Goal: Register for event/course

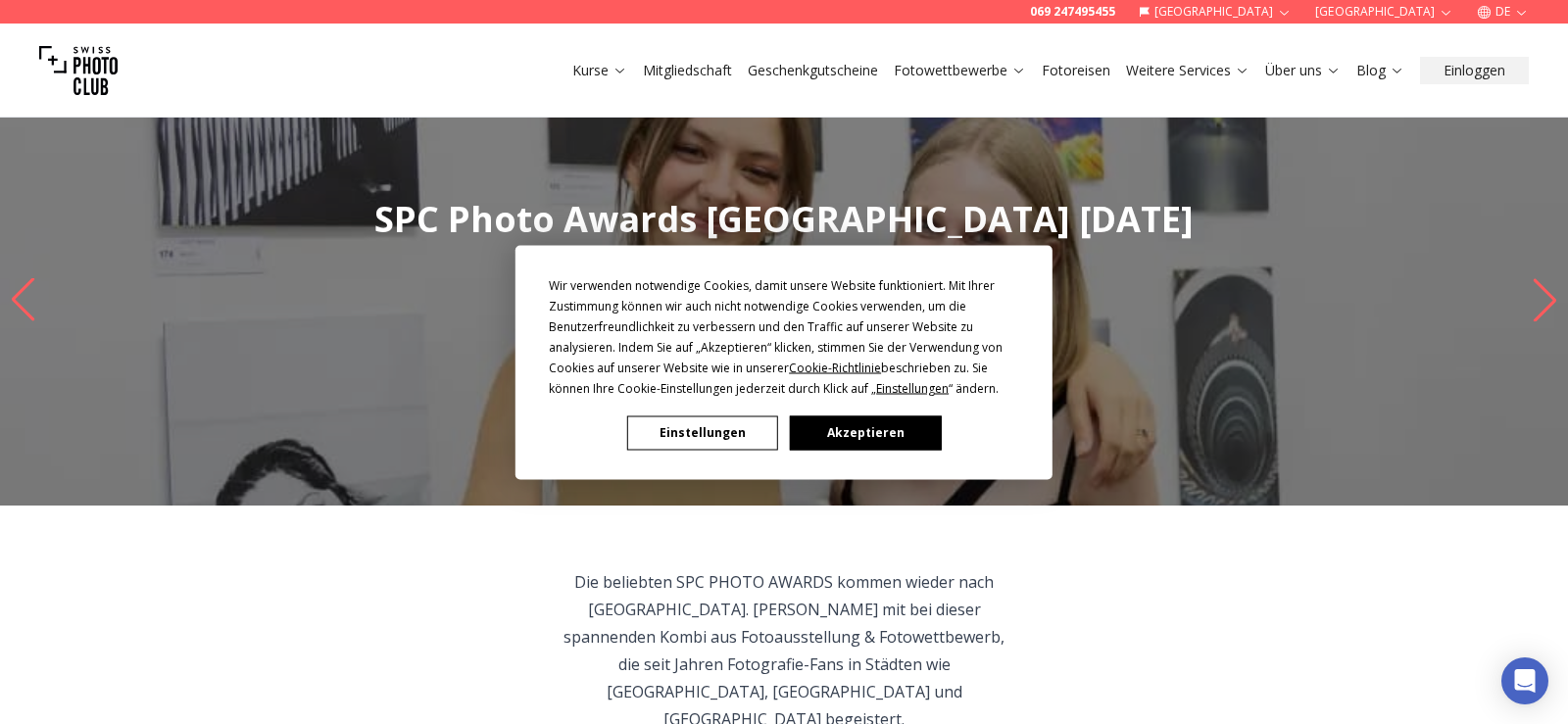
click at [867, 434] on button "Akzeptieren" at bounding box center [865, 432] width 151 height 34
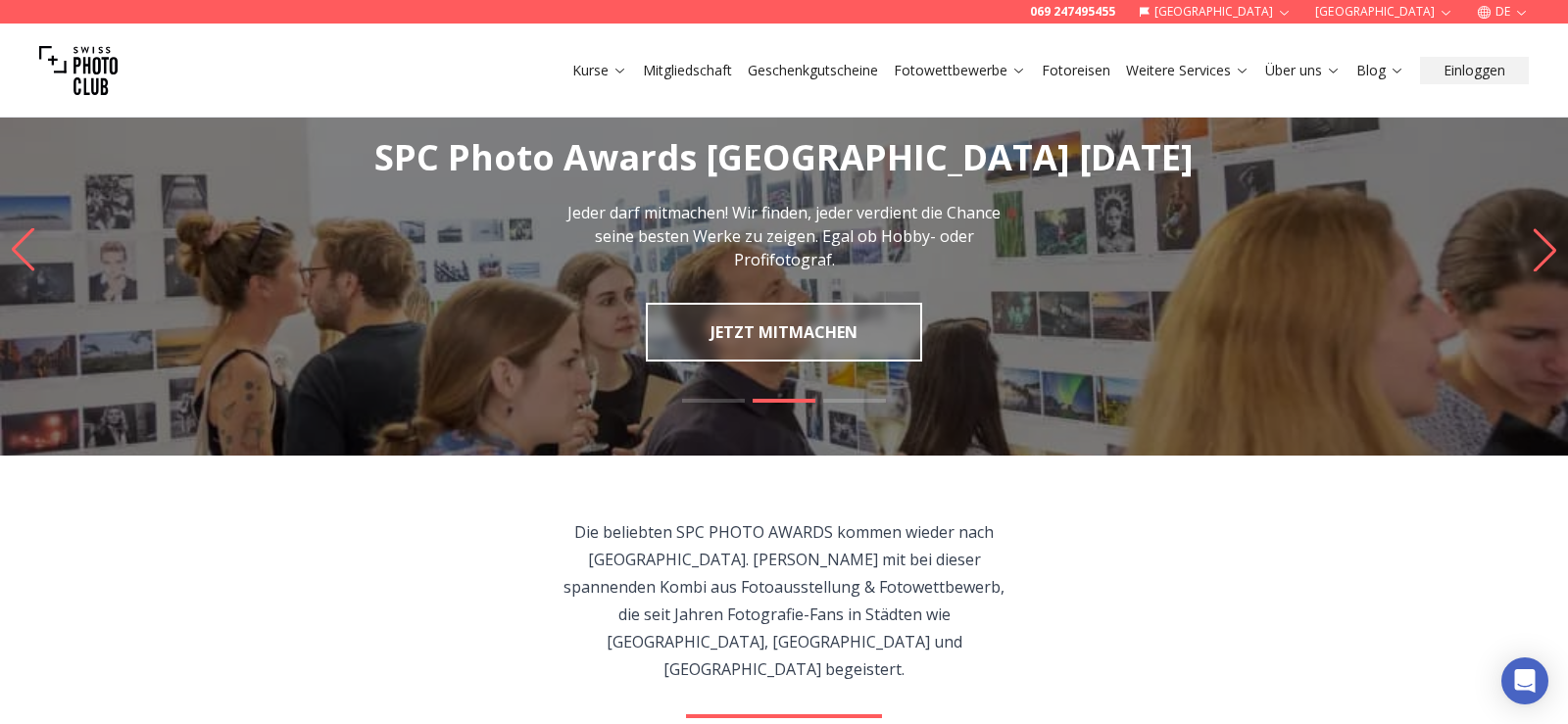
scroll to position [150, 0]
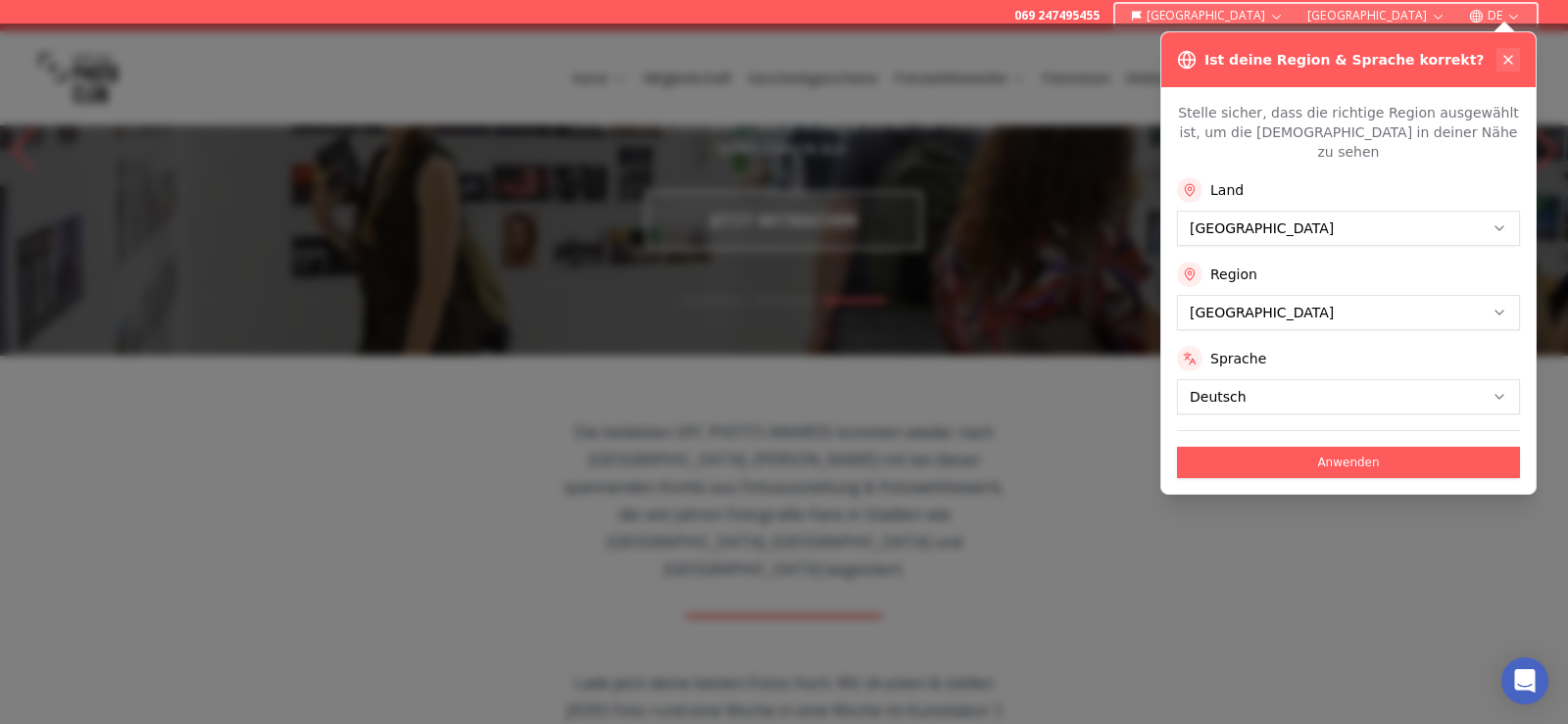
click at [1503, 56] on icon at bounding box center [1508, 60] width 16 height 16
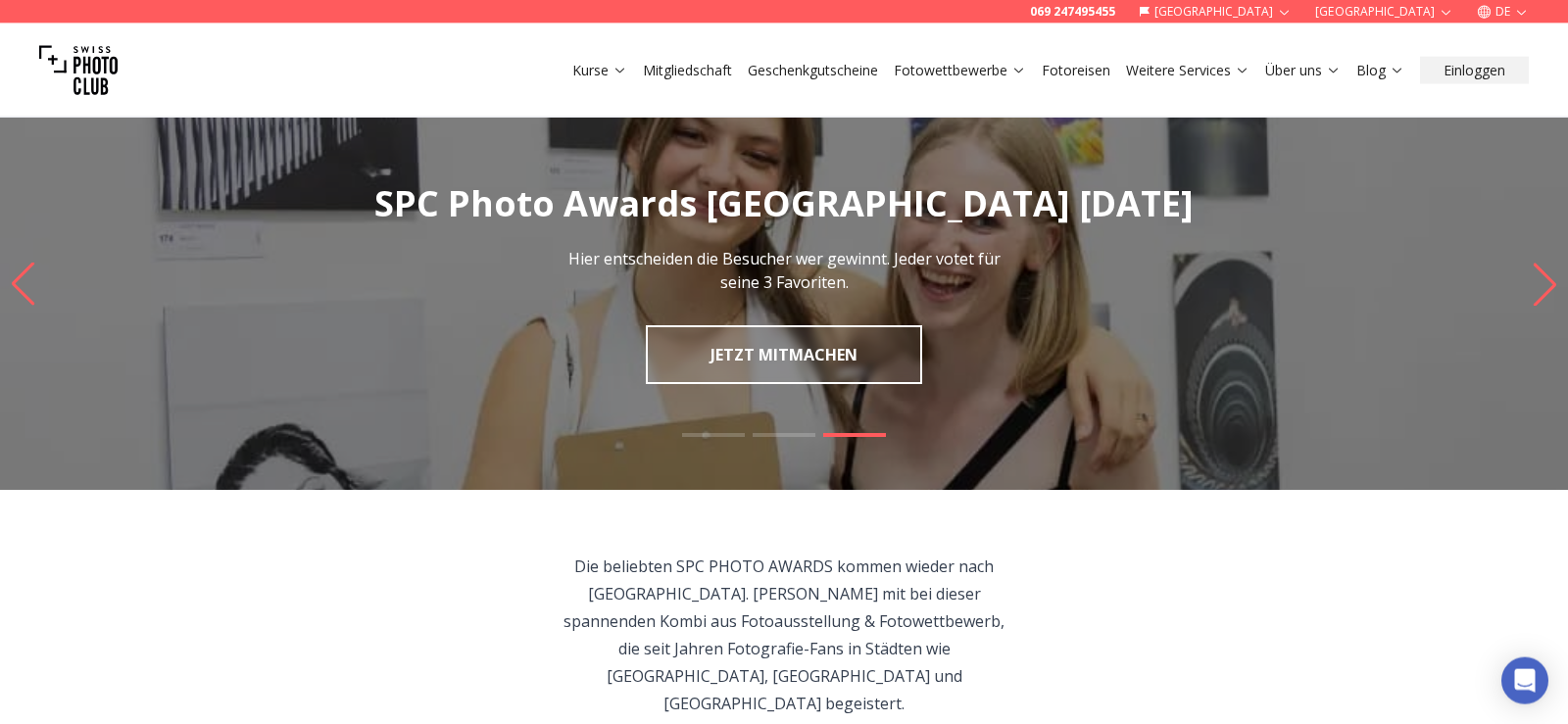
scroll to position [0, 0]
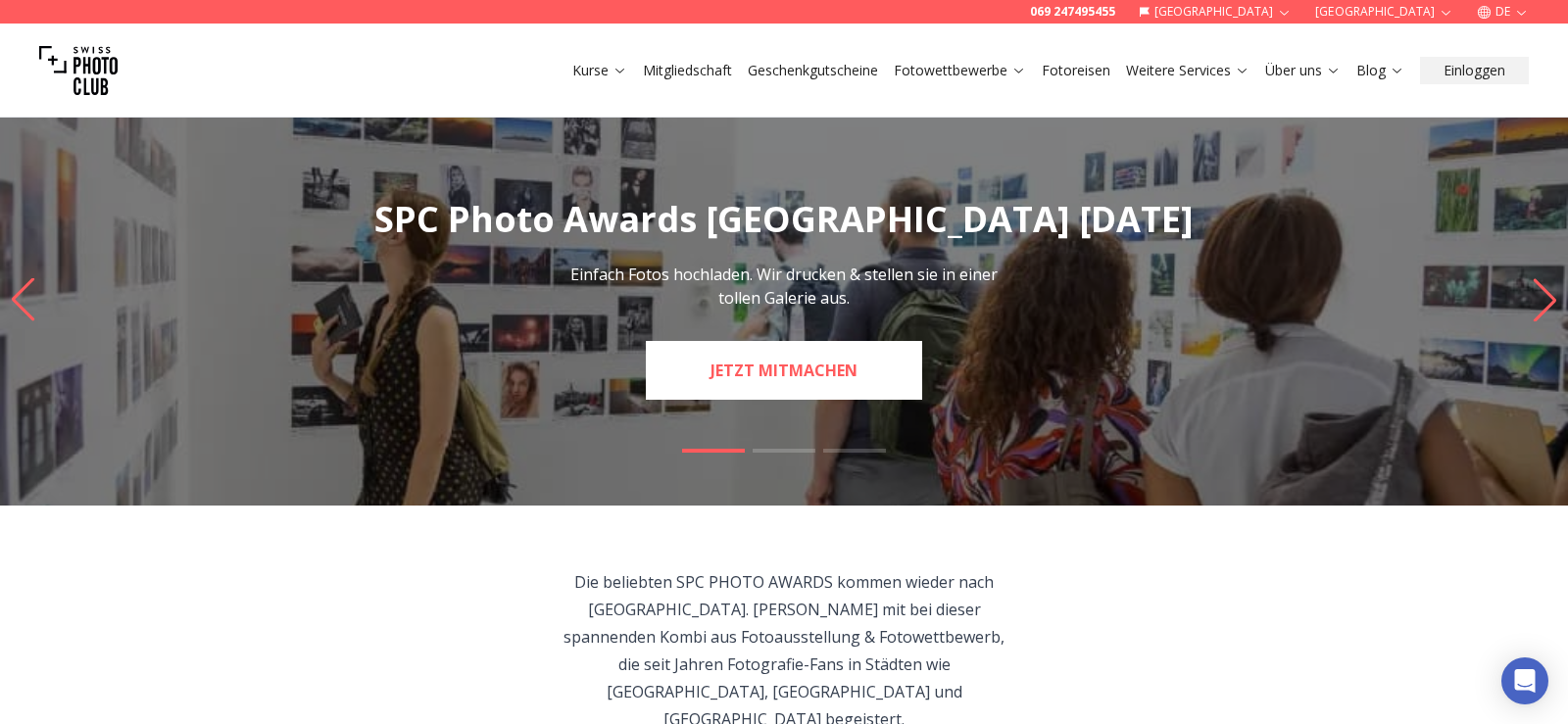
click at [854, 374] on link "JETZT MITMACHEN" at bounding box center [784, 371] width 277 height 59
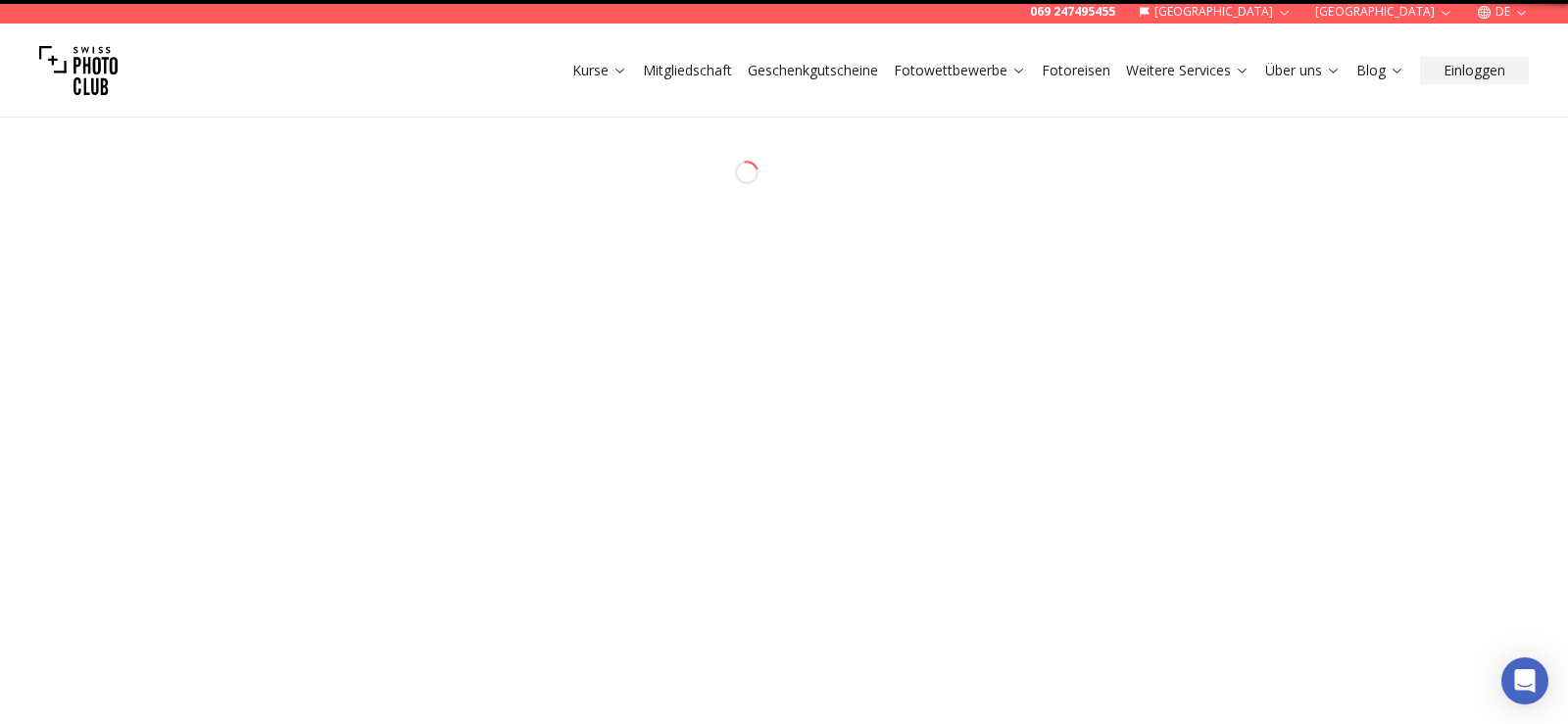
select select "*******"
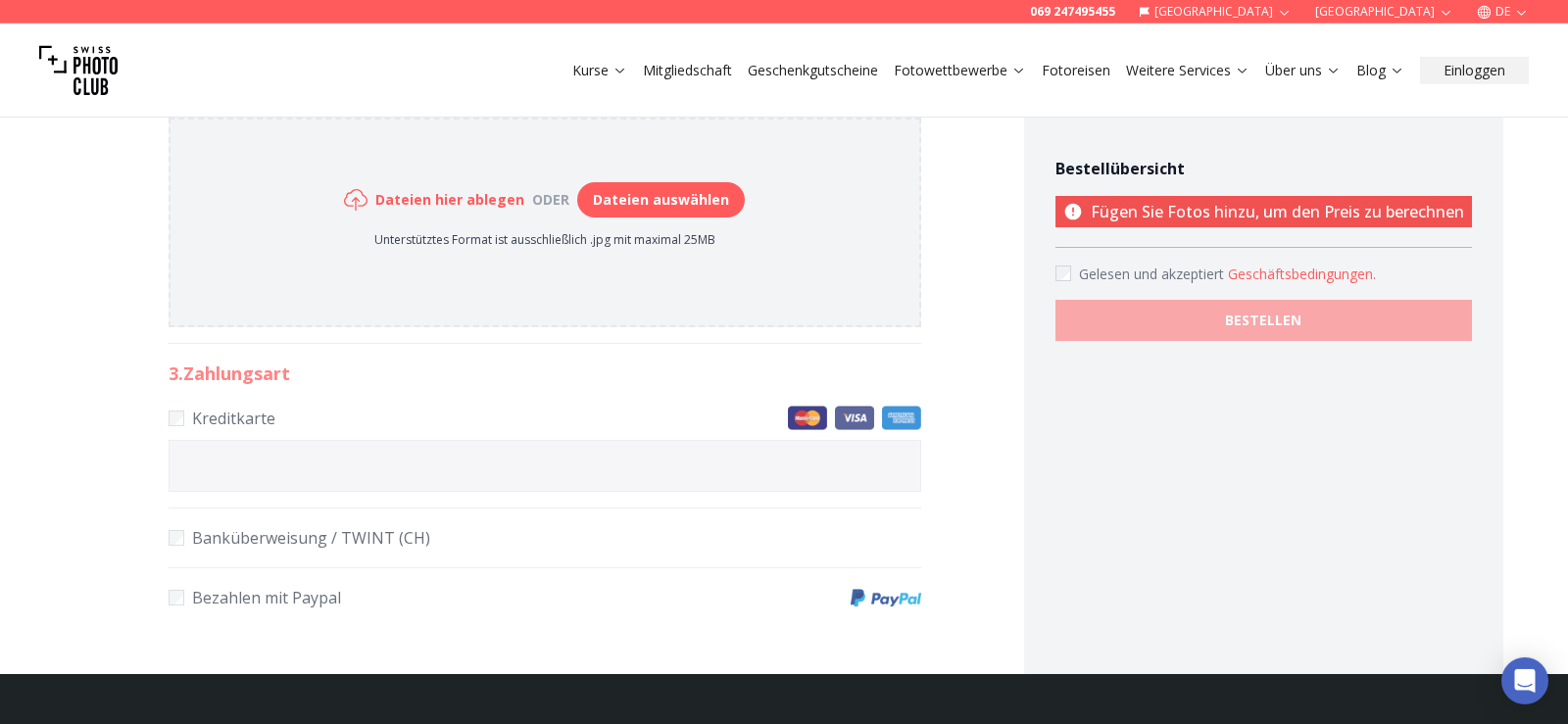
scroll to position [1100, 0]
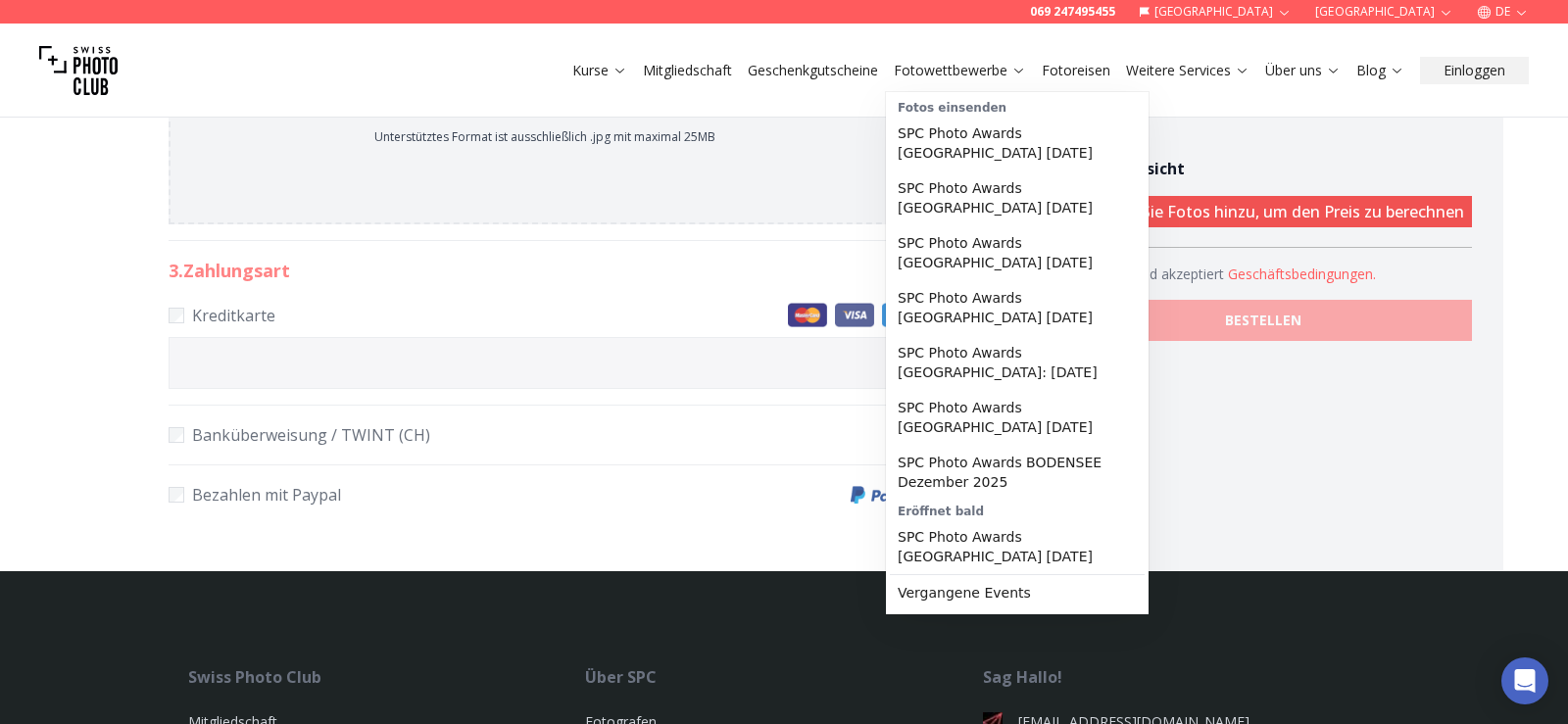
click at [933, 70] on link "Fotowettbewerbe" at bounding box center [960, 71] width 132 height 20
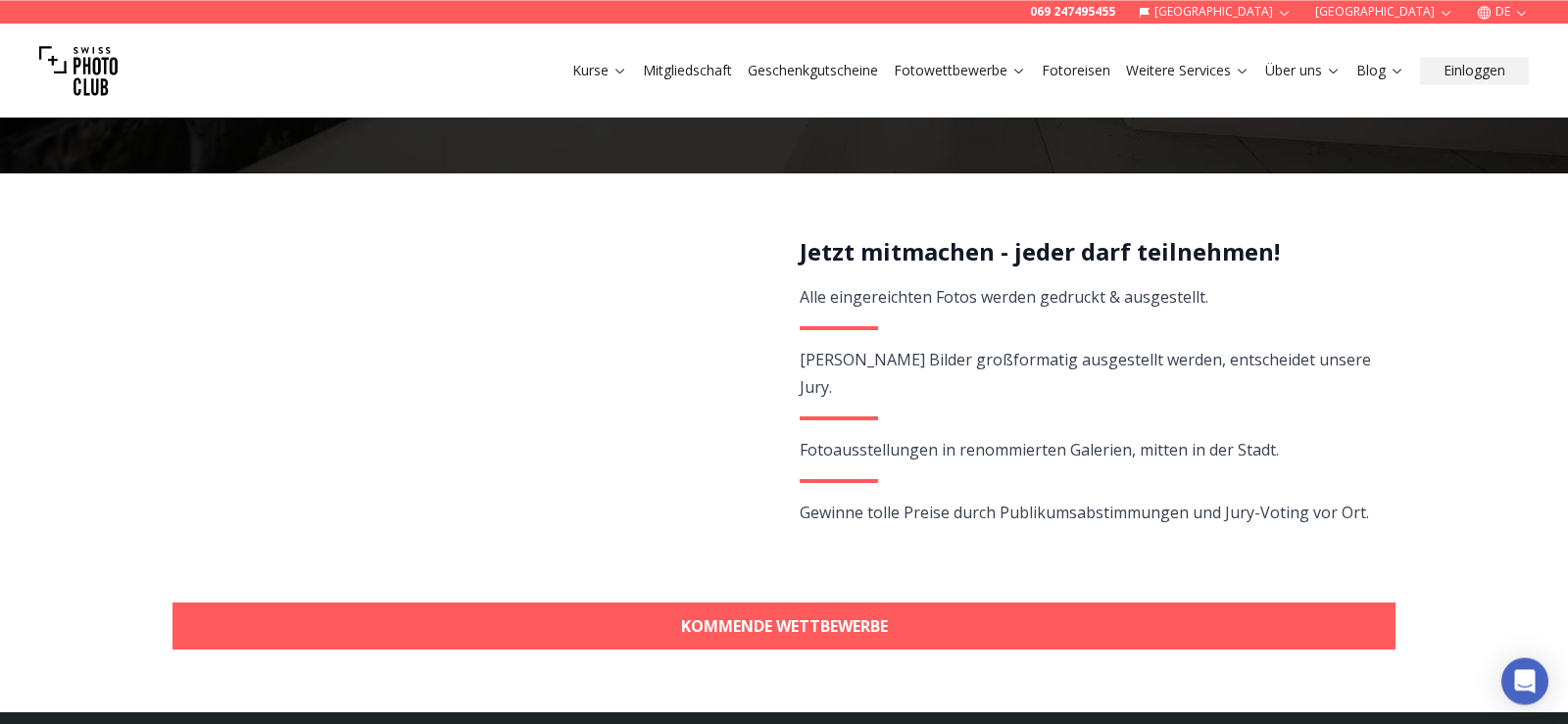
scroll to position [400, 0]
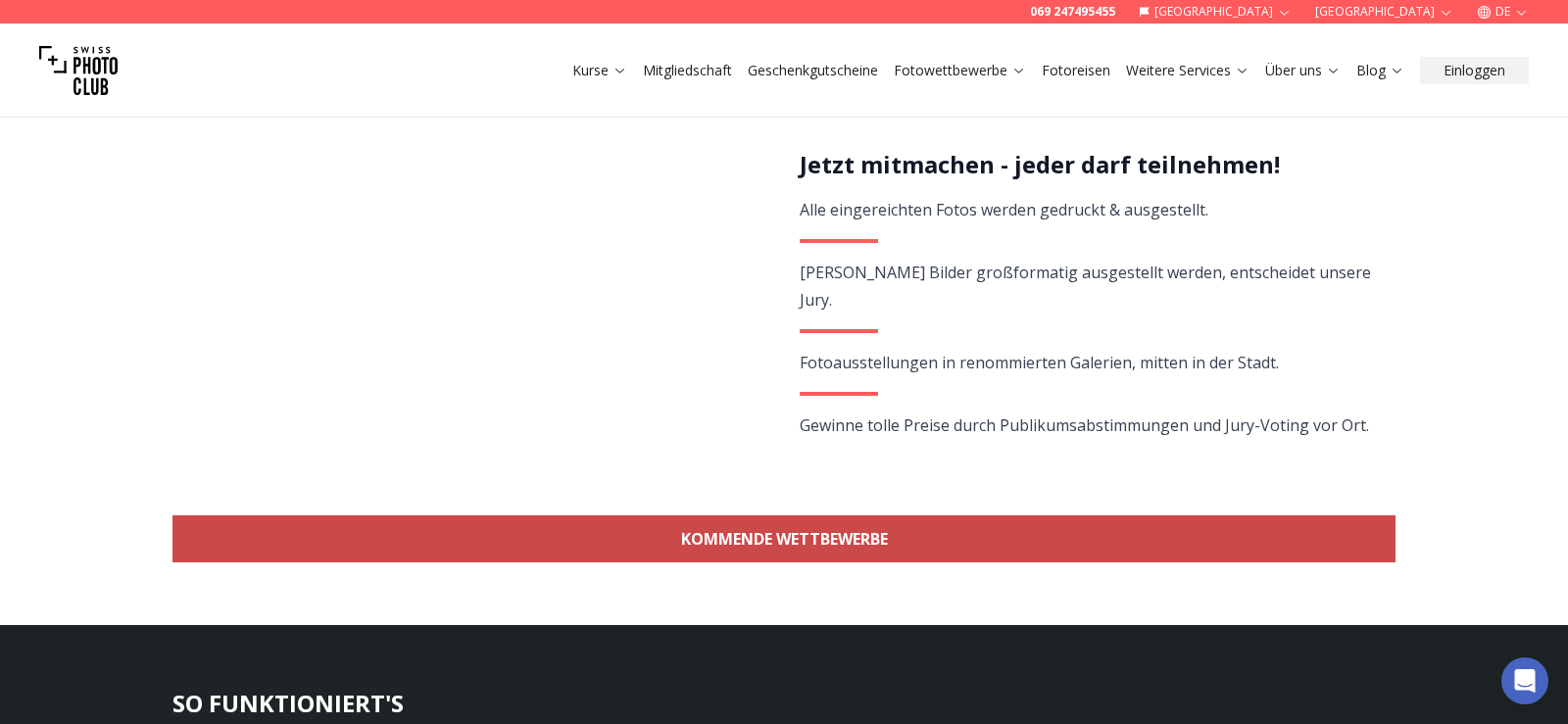
click at [968, 537] on link "KOMMENDE WETTBEWERBE" at bounding box center [784, 539] width 1223 height 47
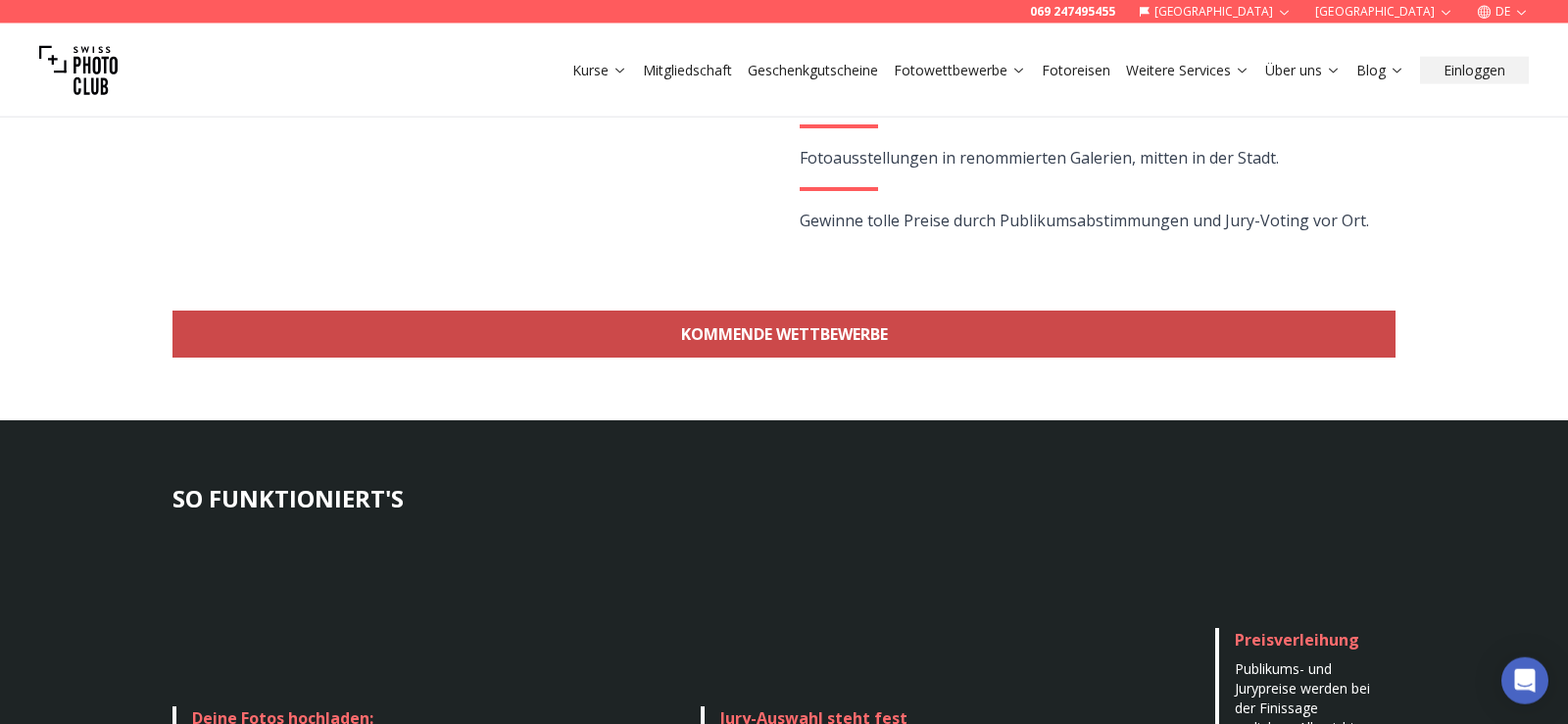
scroll to position [546, 0]
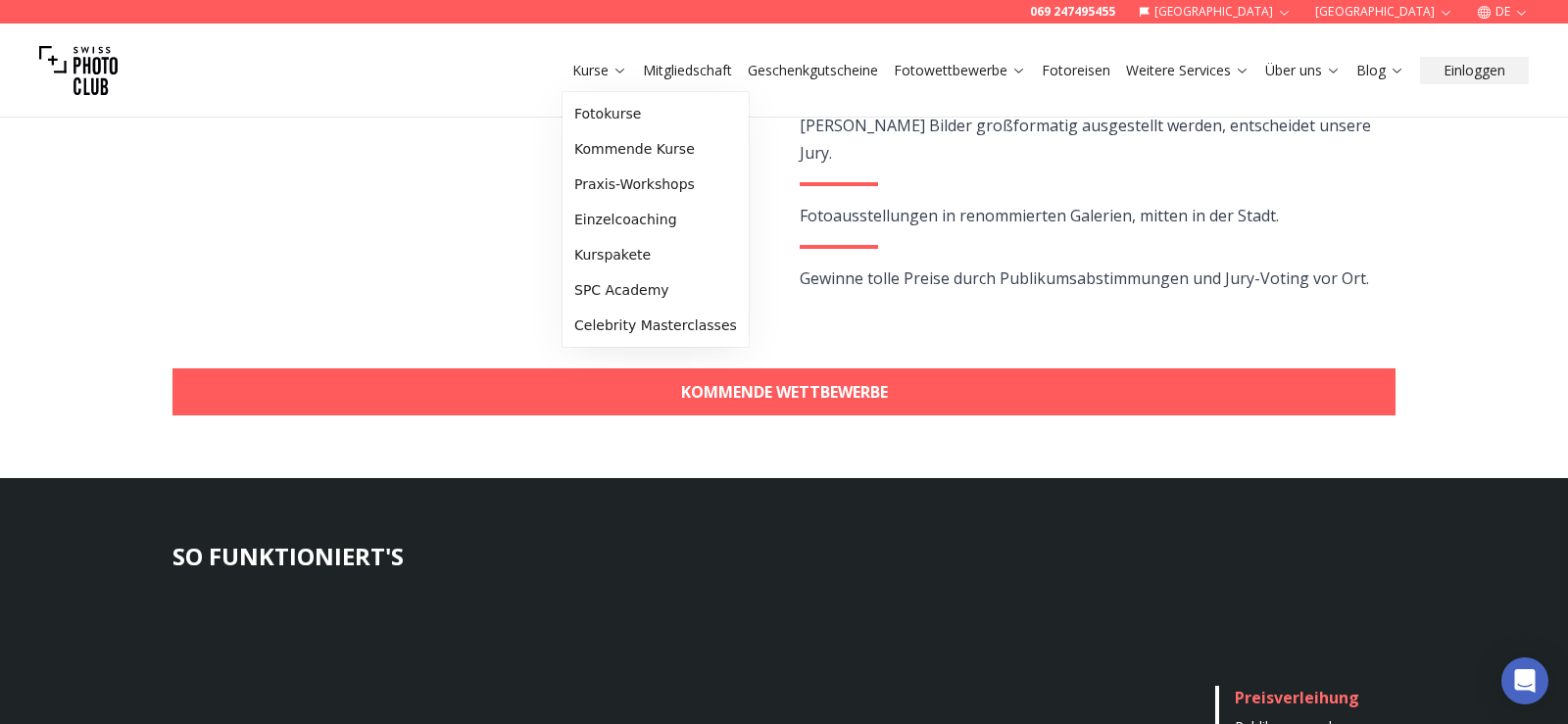
click at [607, 75] on link "Kurse" at bounding box center [600, 71] width 55 height 20
